Goal: Task Accomplishment & Management: Use online tool/utility

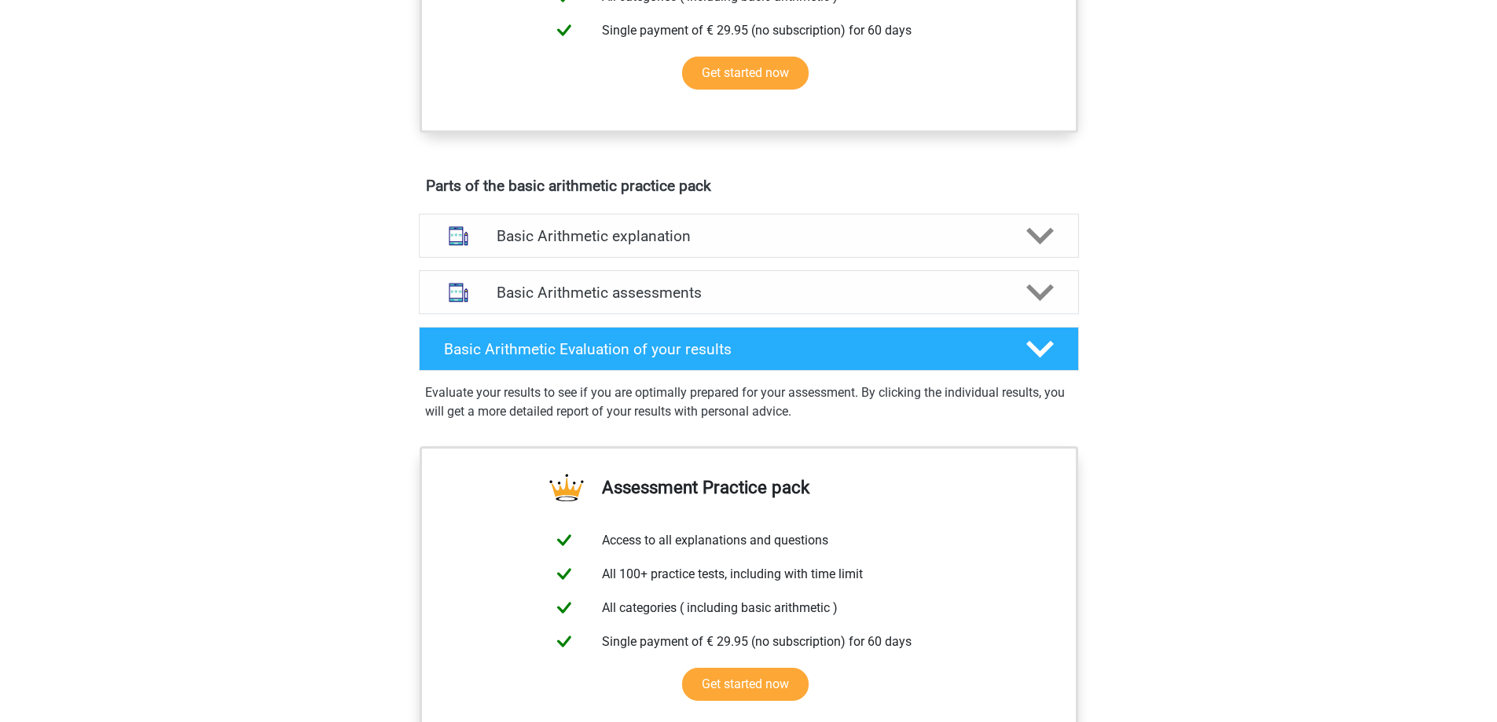
scroll to position [786, 0]
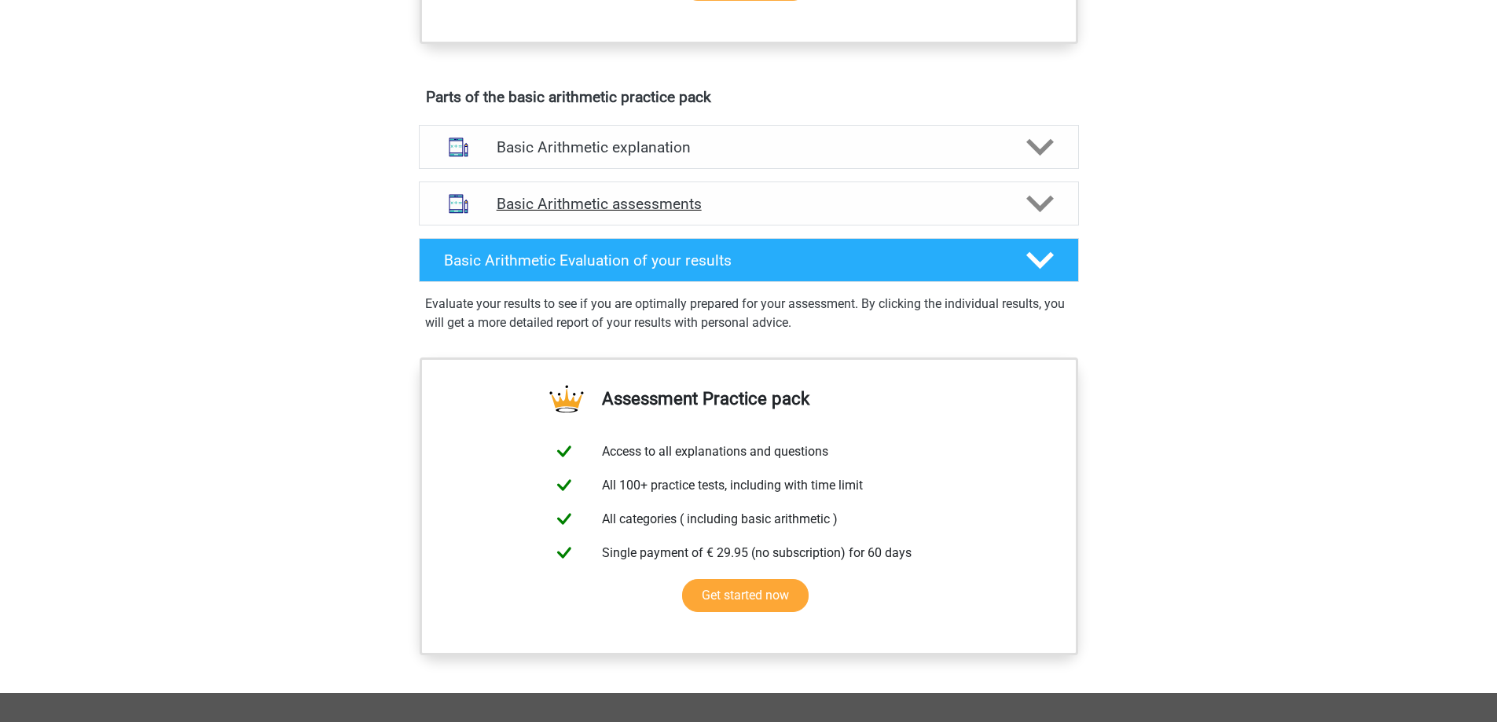
click at [602, 206] on h4 "Basic Arithmetic assessments" at bounding box center [749, 204] width 504 height 18
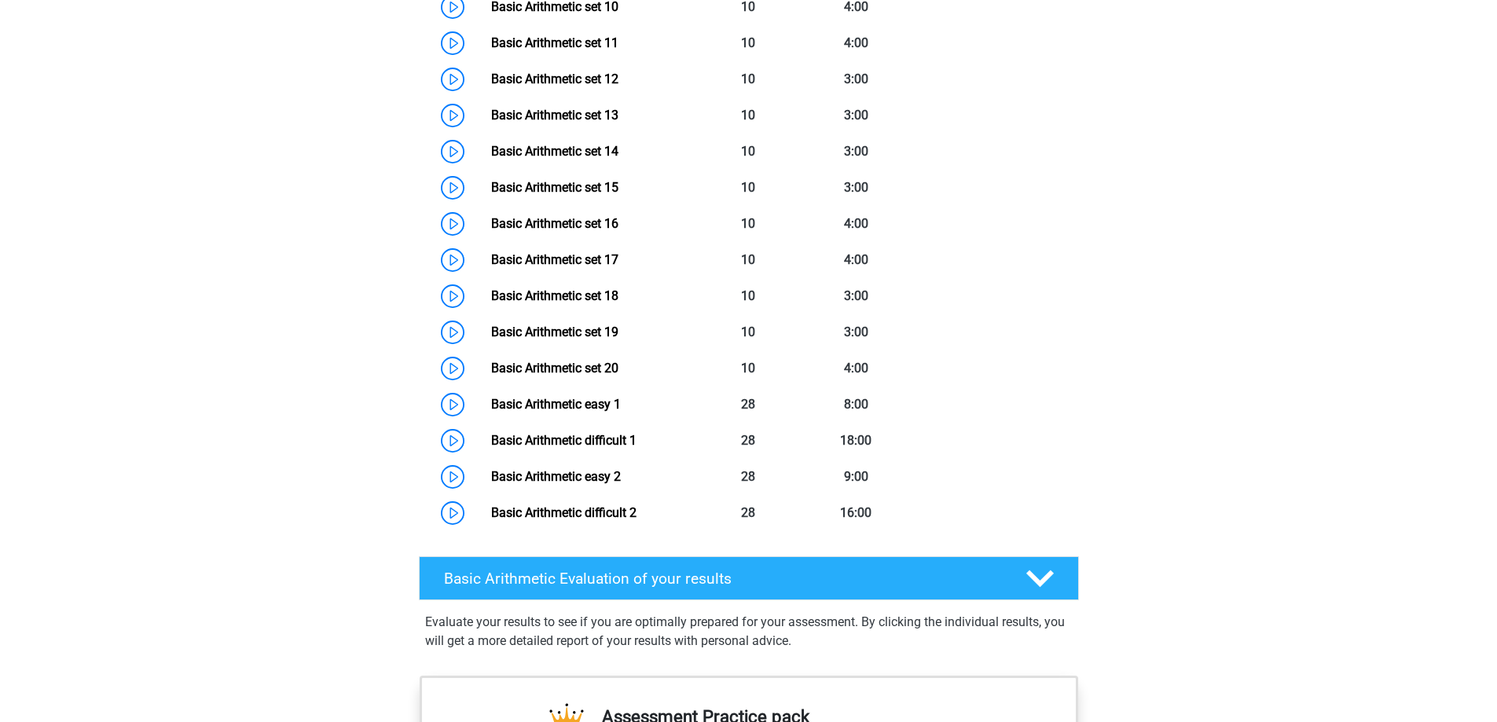
scroll to position [1650, 0]
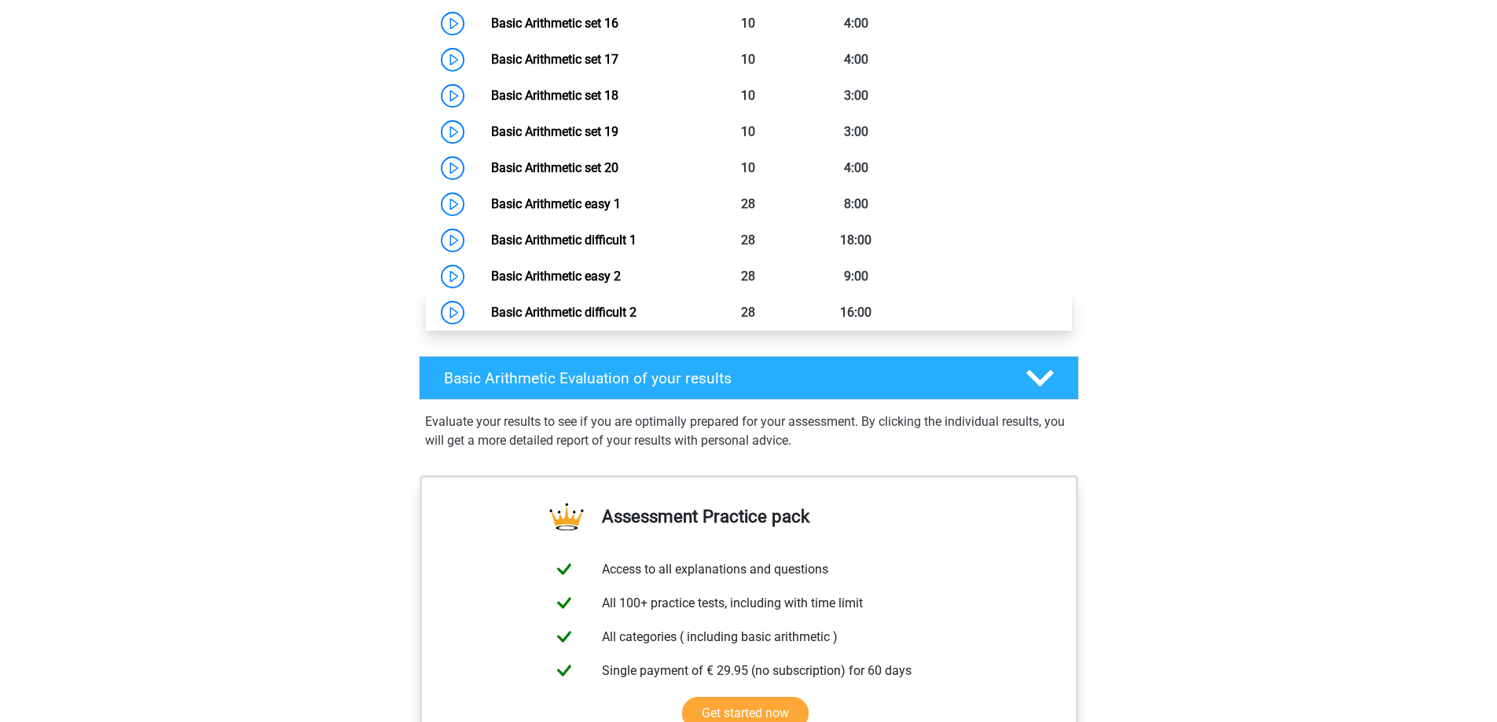
click at [491, 309] on link "Basic Arithmetic difficult 2" at bounding box center [563, 312] width 145 height 15
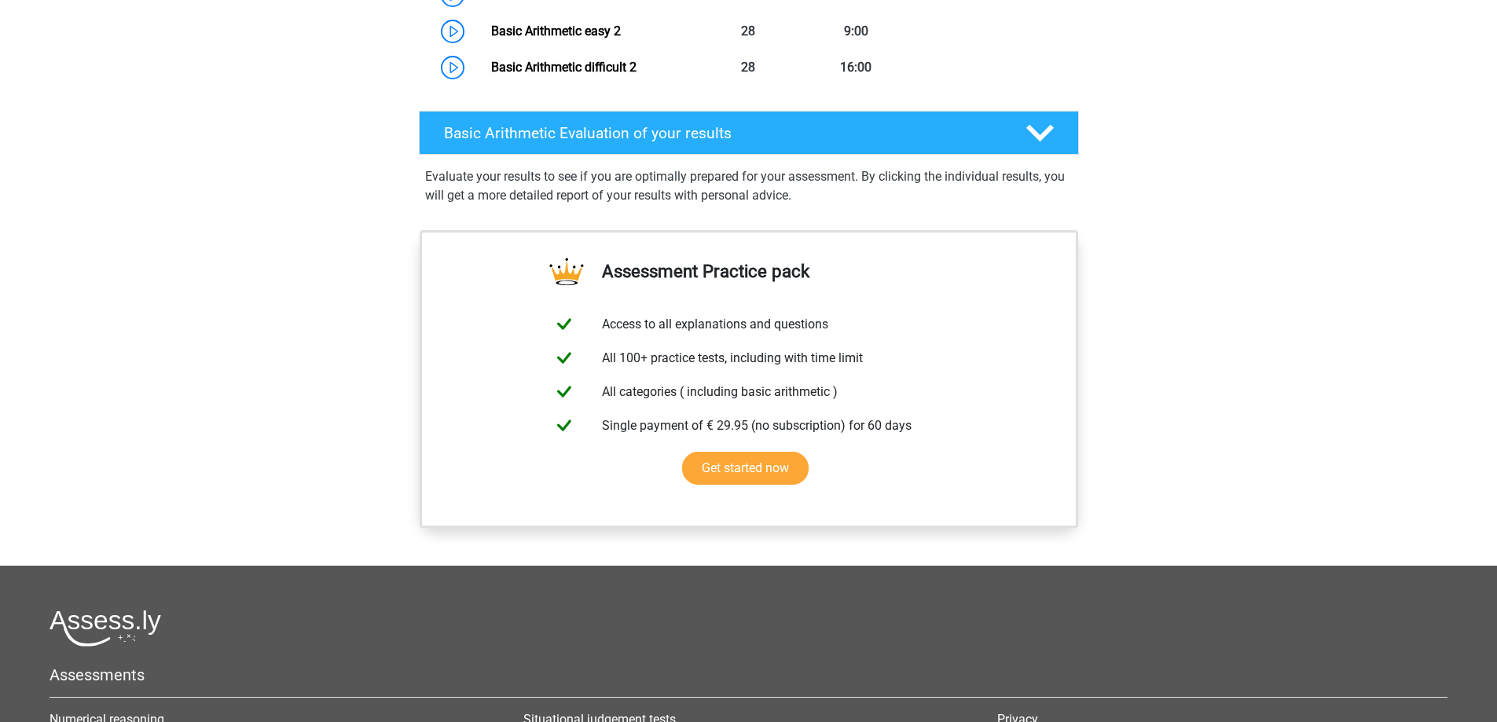
scroll to position [1965, 0]
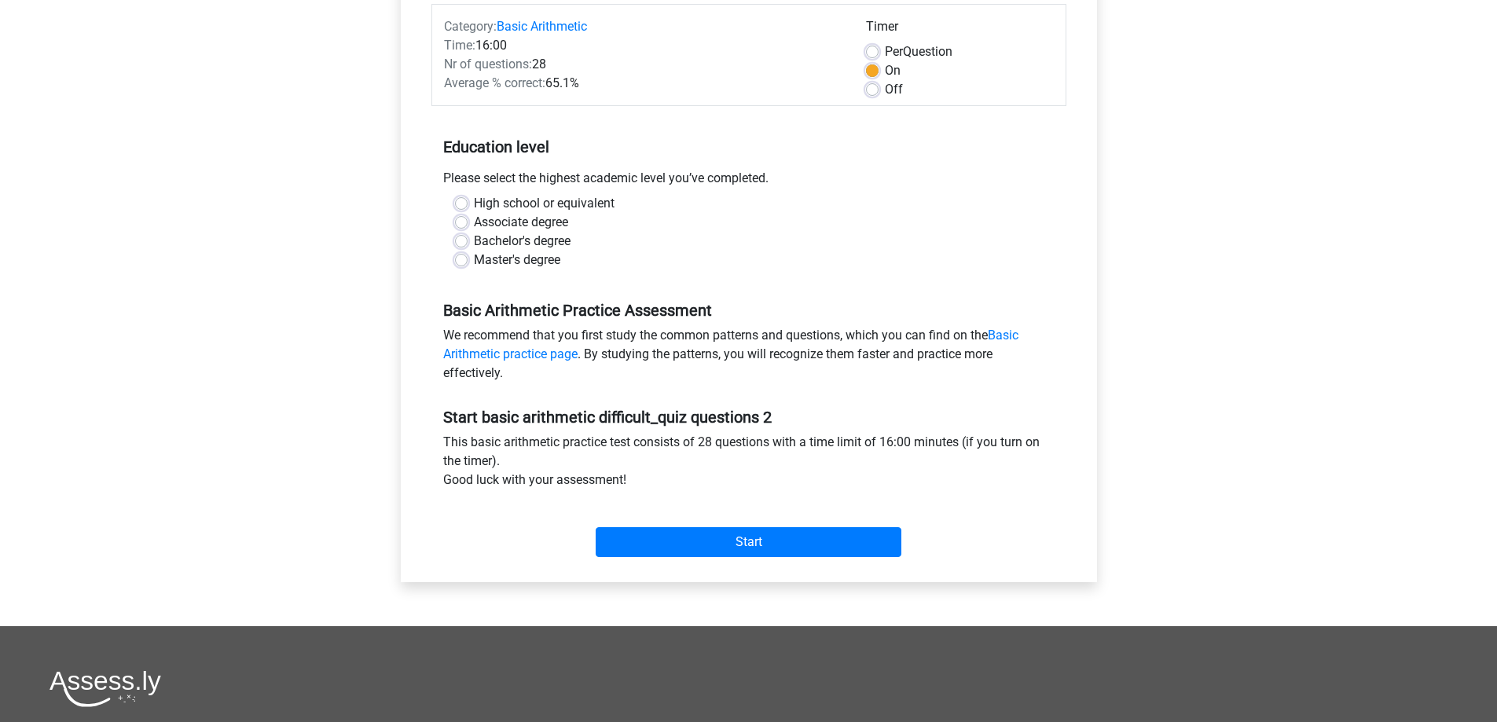
scroll to position [236, 0]
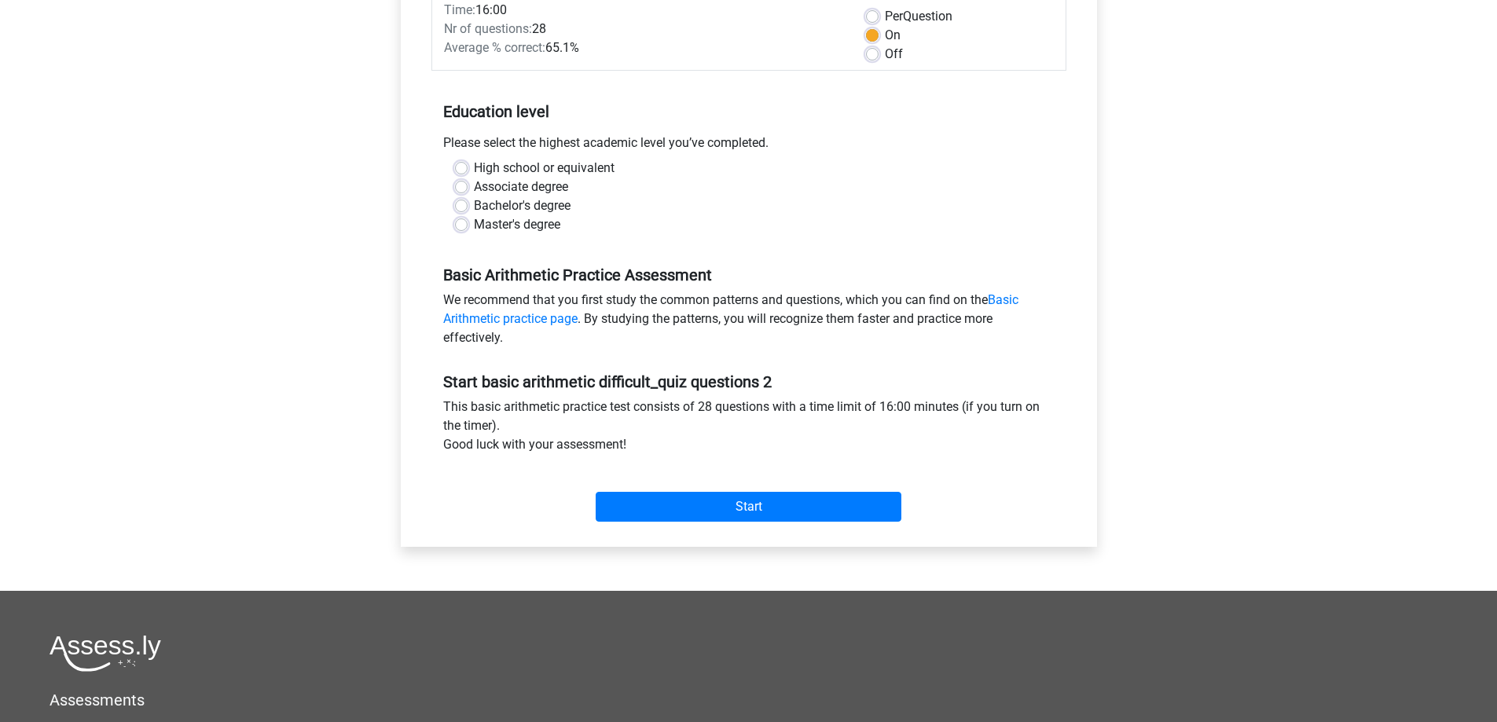
click at [474, 228] on label "Master's degree" at bounding box center [517, 224] width 86 height 19
click at [460, 228] on input "Master's degree" at bounding box center [461, 223] width 13 height 16
radio input "true"
click at [731, 504] on input "Start" at bounding box center [749, 507] width 306 height 30
